Goal: Information Seeking & Learning: Find specific fact

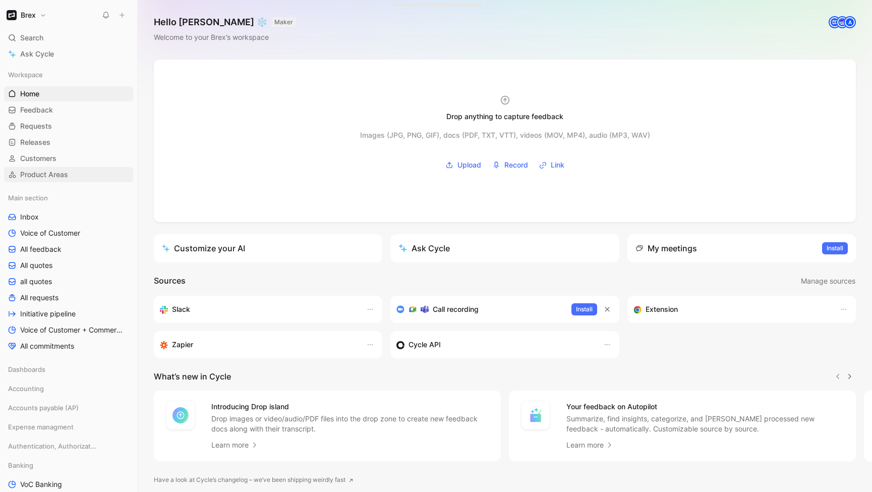
click at [32, 172] on span "Product Areas" at bounding box center [44, 175] width 48 height 10
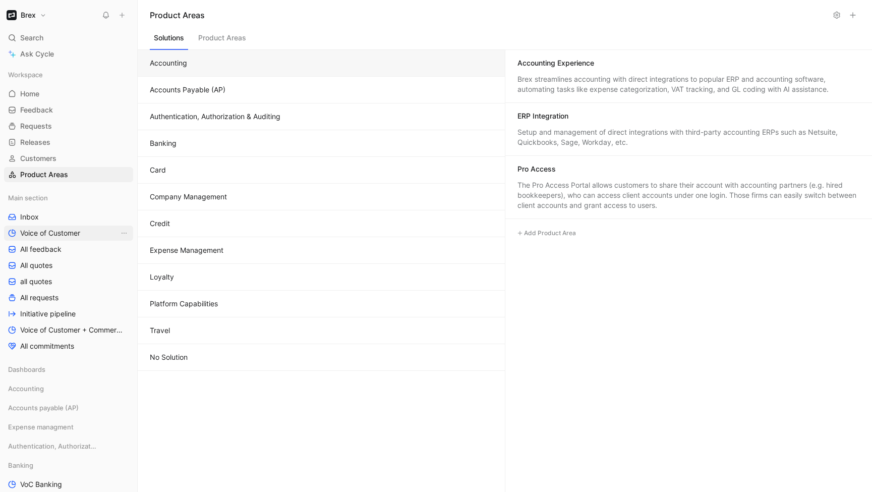
click at [40, 238] on span "Voice of Customer" at bounding box center [50, 233] width 60 height 10
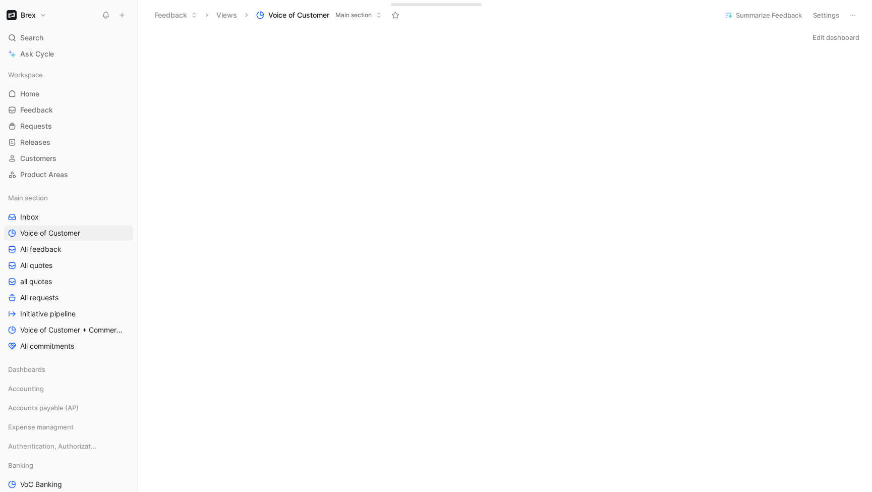
click at [42, 14] on button "Brex" at bounding box center [26, 15] width 45 height 14
click at [48, 106] on div "Workspace settings G then S" at bounding box center [69, 104] width 124 height 16
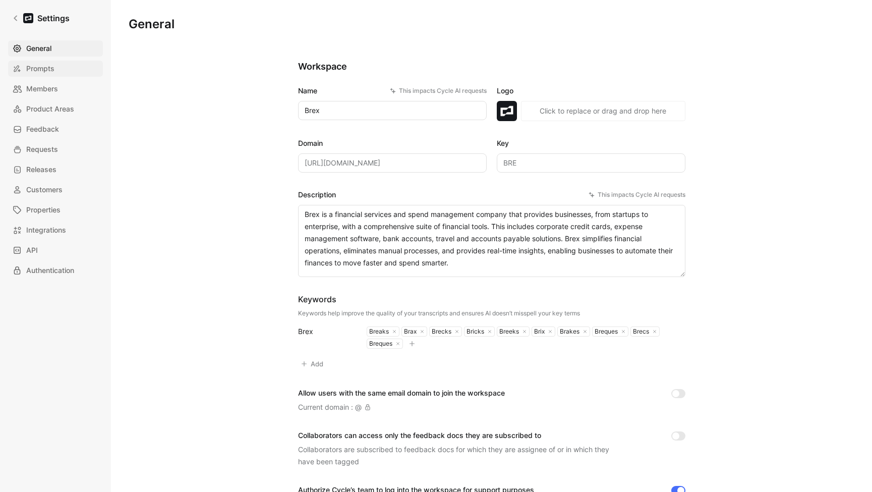
click at [38, 72] on span "Prompts" at bounding box center [40, 69] width 28 height 12
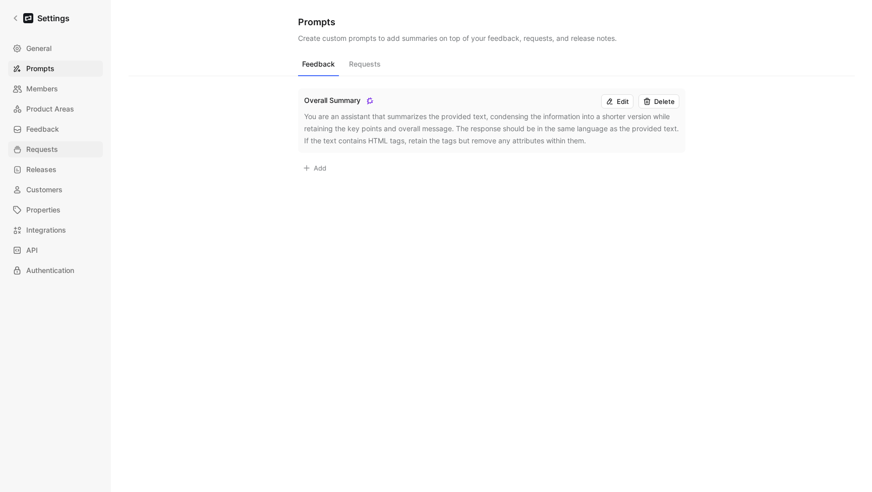
click at [41, 150] on span "Requests" at bounding box center [42, 149] width 32 height 12
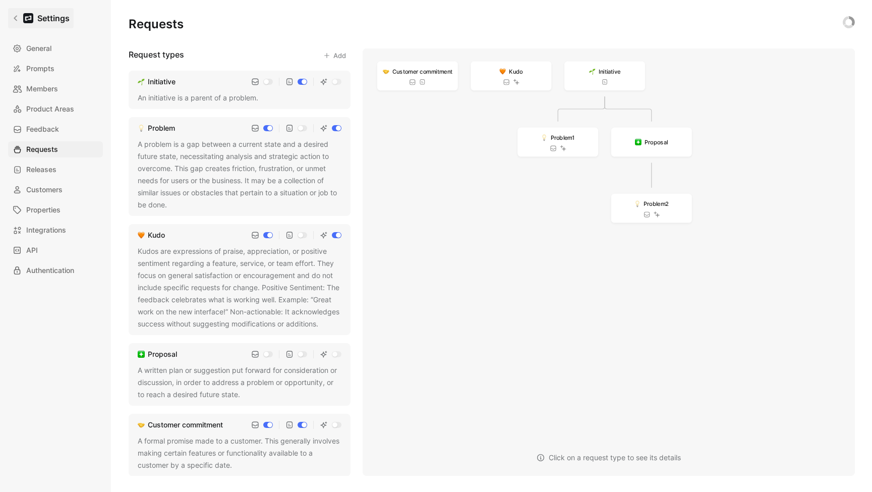
click at [19, 18] on link "Settings" at bounding box center [41, 18] width 66 height 20
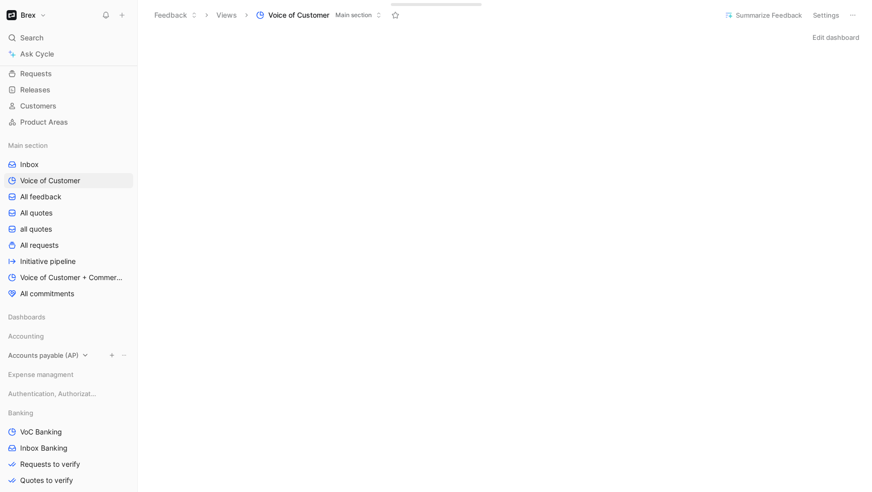
scroll to position [47, 0]
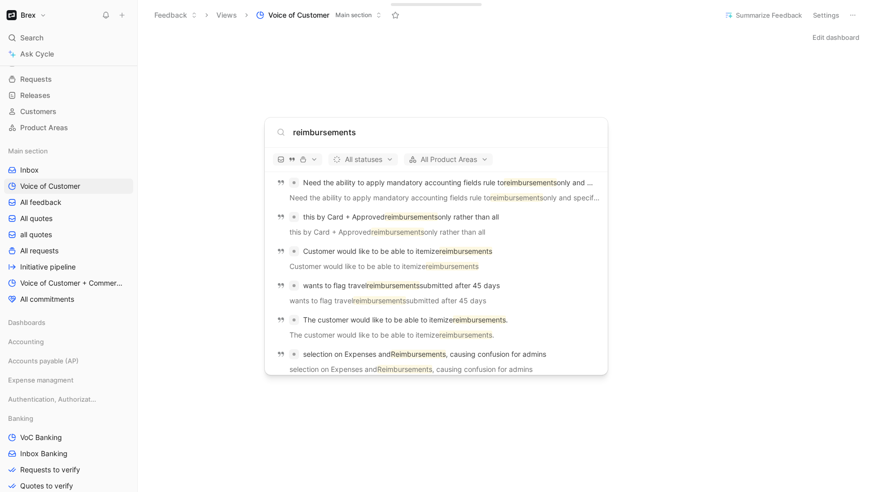
type input "reimbursements"
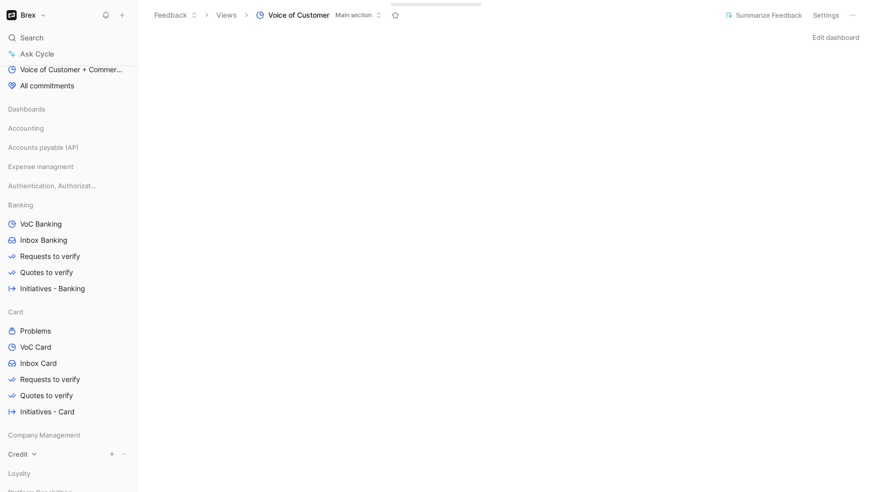
scroll to position [257, 0]
click at [77, 171] on icon at bounding box center [80, 170] width 7 height 7
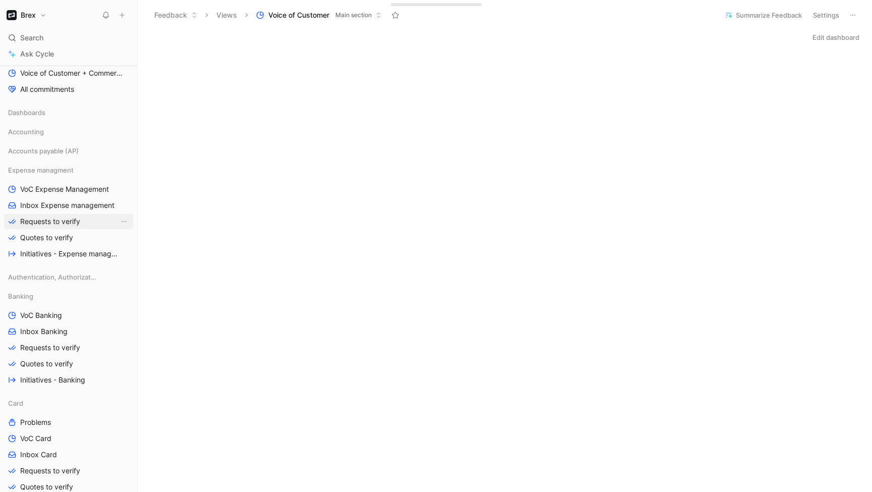
click at [40, 218] on span "Requests to verify" at bounding box center [50, 221] width 60 height 10
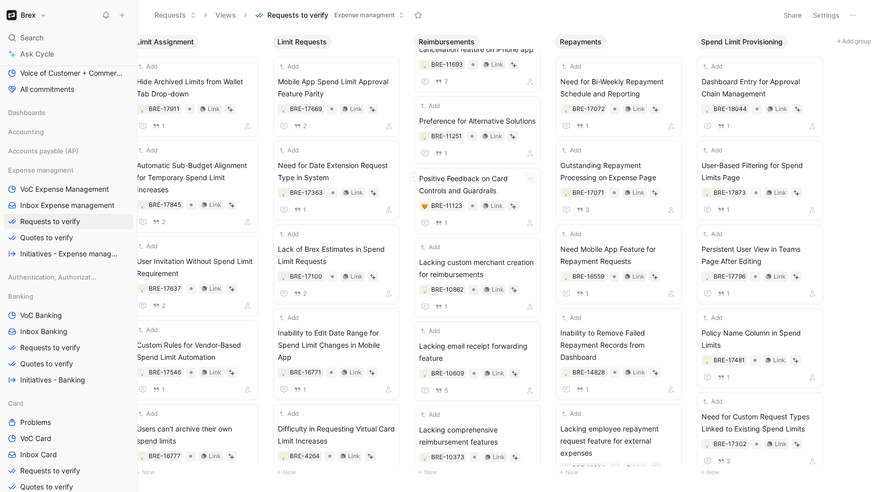
scroll to position [1268, 0]
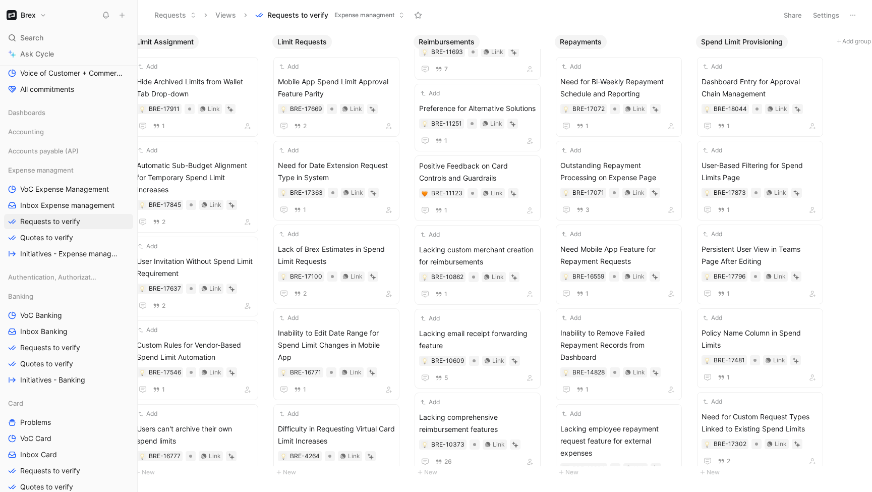
click at [456, 13] on div "Requests Views Requests to verify Expense managment" at bounding box center [461, 15] width 624 height 17
click at [536, 10] on div "Requests Views Requests to verify Expense managment" at bounding box center [461, 15] width 624 height 17
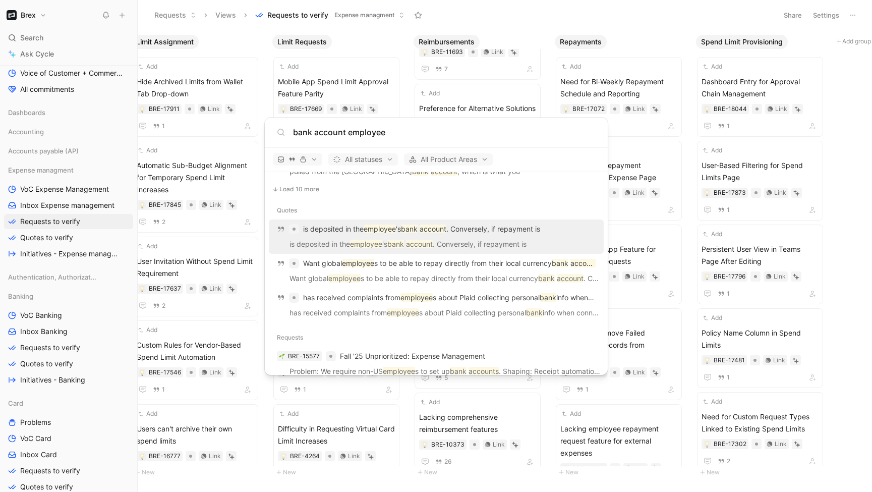
scroll to position [715, 0]
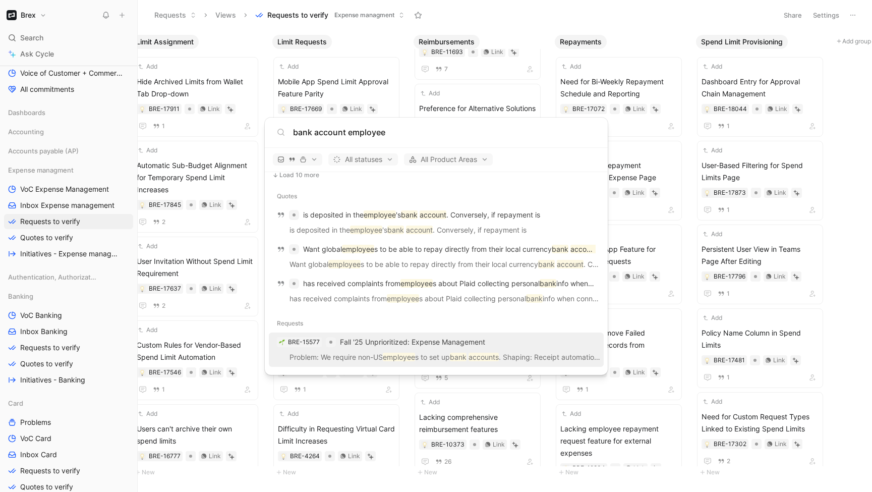
type input "bank account employee"
click at [368, 352] on p "Problem: We require non-US employee s to set up bank accounts . Shaping: Receip…" at bounding box center [436, 358] width 329 height 15
